Goal: Transaction & Acquisition: Book appointment/travel/reservation

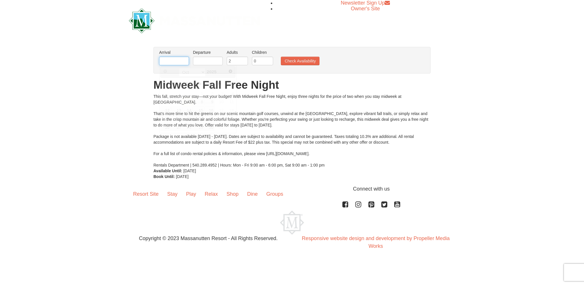
click at [175, 60] on input "text" at bounding box center [174, 61] width 30 height 9
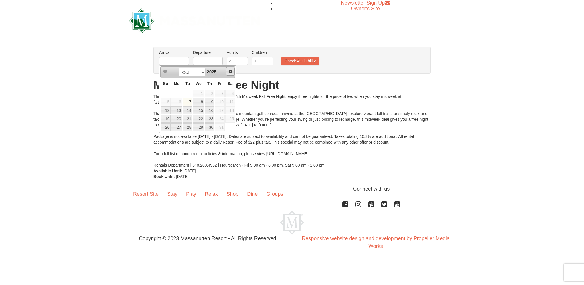
click at [233, 71] on span "Next" at bounding box center [230, 71] width 5 height 5
click at [168, 110] on link "9" at bounding box center [166, 111] width 10 height 8
type input "[DATE]"
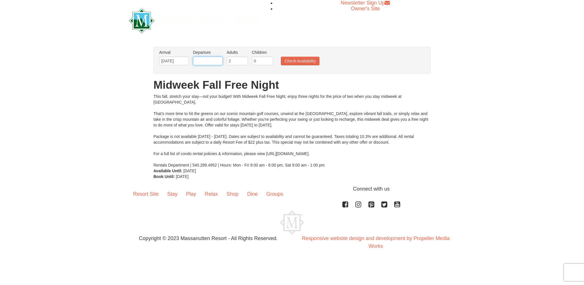
click at [204, 61] on input "text" at bounding box center [208, 61] width 30 height 9
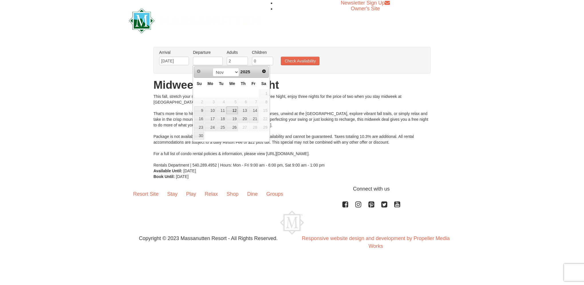
click at [231, 110] on link "12" at bounding box center [232, 111] width 11 height 8
type input "[DATE]"
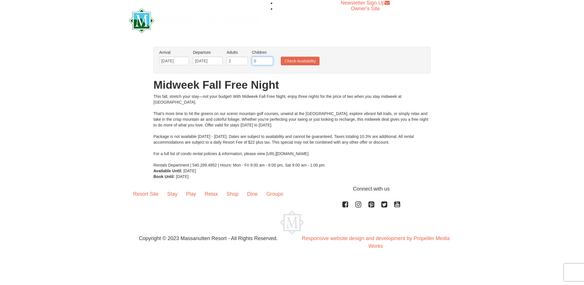
click at [257, 60] on input "0" at bounding box center [262, 61] width 21 height 9
type input "3"
click at [299, 62] on button "Check Availability" at bounding box center [300, 61] width 39 height 9
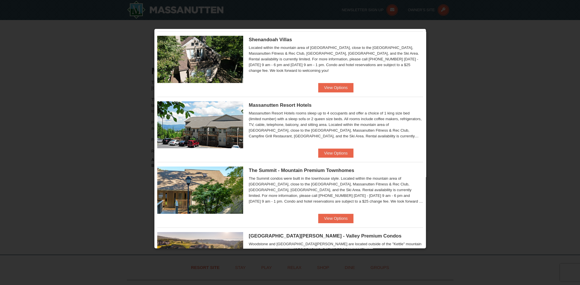
scroll to position [172, 0]
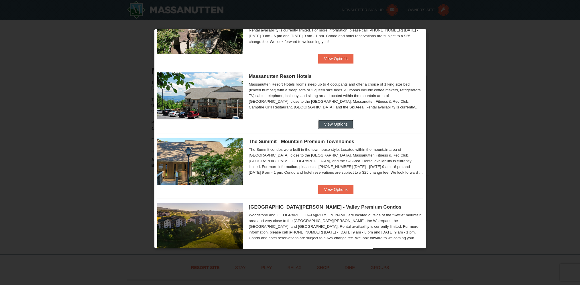
click at [324, 124] on button "View Options" at bounding box center [335, 124] width 35 height 9
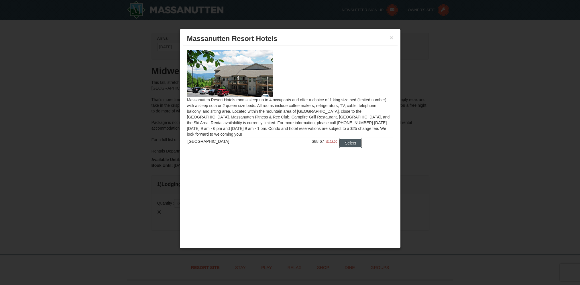
click at [343, 146] on button "Select" at bounding box center [350, 143] width 23 height 9
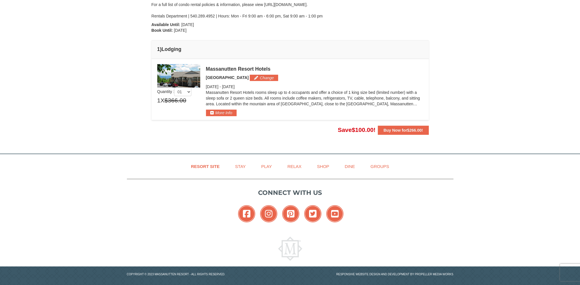
scroll to position [140, 0]
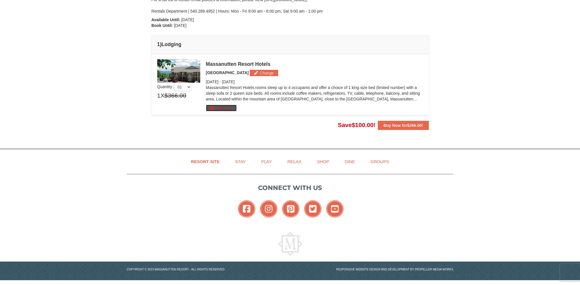
click at [233, 107] on button "More Info" at bounding box center [221, 108] width 31 height 6
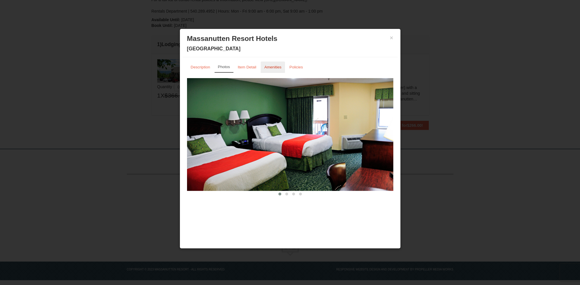
click at [275, 64] on link "Amenities" at bounding box center [273, 67] width 25 height 11
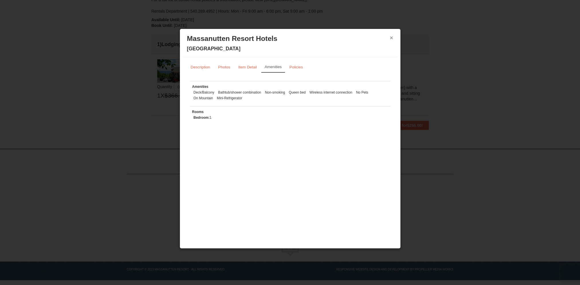
drag, startPoint x: 390, startPoint y: 37, endPoint x: 361, endPoint y: 40, distance: 28.8
click at [390, 37] on button "×" at bounding box center [391, 38] width 3 height 6
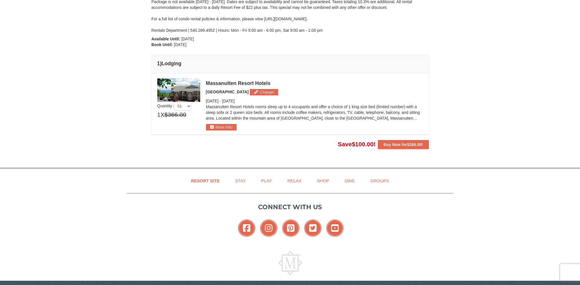
scroll to position [0, 0]
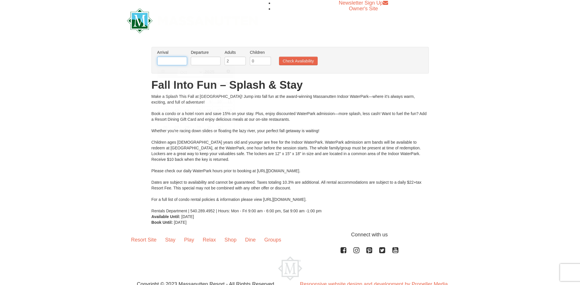
click at [174, 59] on input "text" at bounding box center [172, 61] width 30 height 9
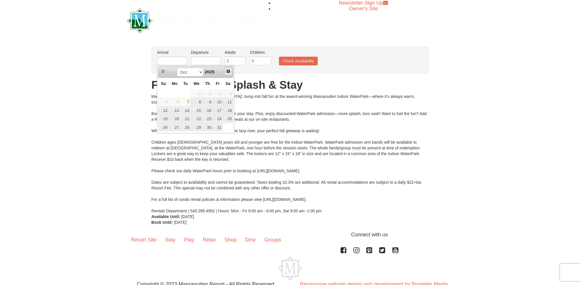
click at [228, 72] on span "Next" at bounding box center [228, 71] width 5 height 5
click at [165, 111] on link "9" at bounding box center [163, 111] width 10 height 8
type input "[DATE]"
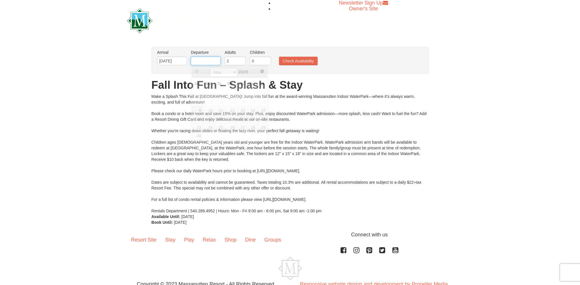
click at [206, 62] on input "text" at bounding box center [206, 61] width 30 height 9
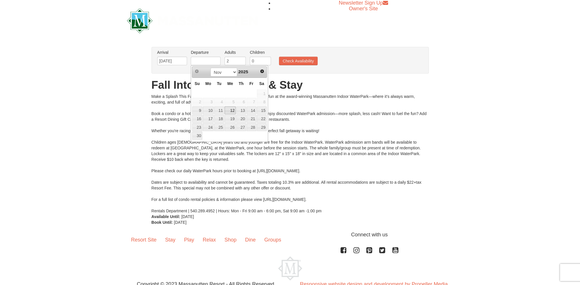
click at [230, 113] on link "12" at bounding box center [230, 111] width 11 height 8
type input "[DATE]"
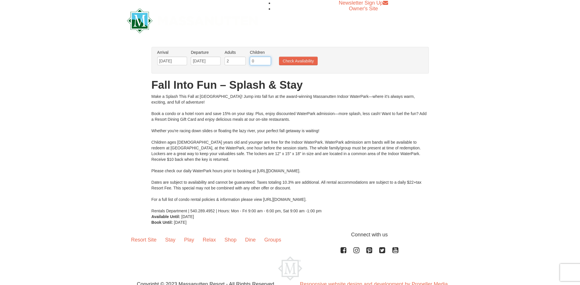
click at [258, 60] on input "0" at bounding box center [260, 61] width 21 height 9
type input "3"
click at [287, 59] on button "Check Availability" at bounding box center [298, 61] width 39 height 9
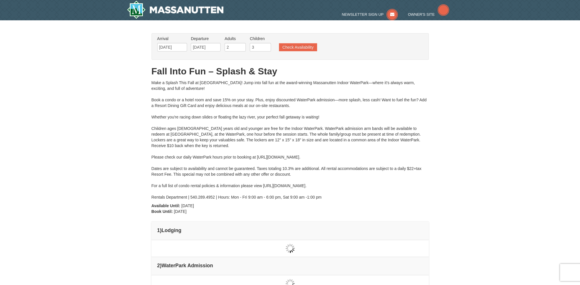
type input "[DATE]"
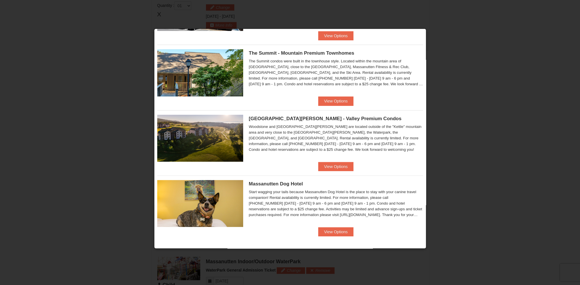
scroll to position [261, 0]
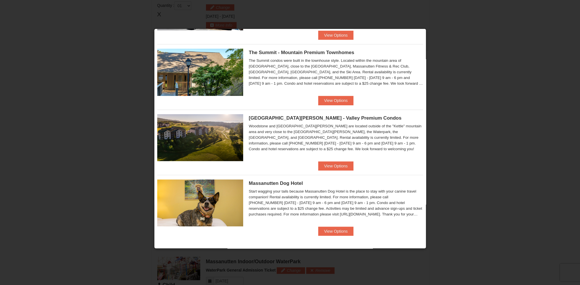
click at [462, 77] on div at bounding box center [290, 142] width 580 height 285
